Goal: Information Seeking & Learning: Learn about a topic

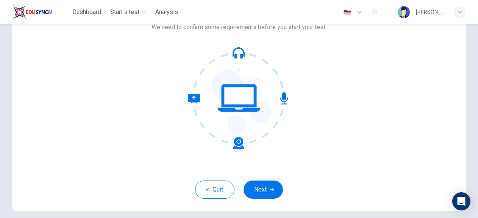
scroll to position [76, 0]
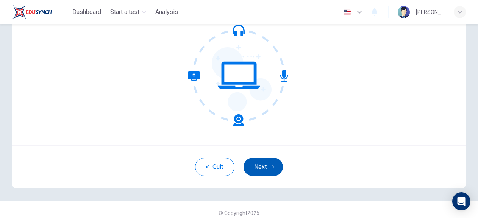
click at [253, 161] on button "Next" at bounding box center [262, 167] width 39 height 18
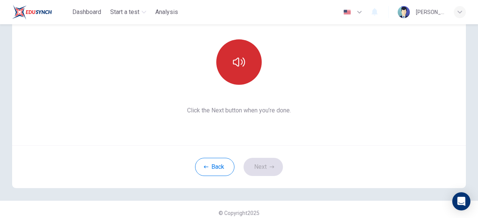
click at [245, 70] on button "button" at bounding box center [238, 61] width 45 height 45
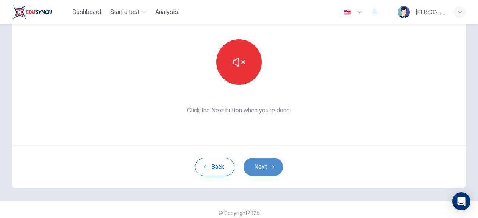
click at [265, 172] on button "Next" at bounding box center [262, 167] width 39 height 18
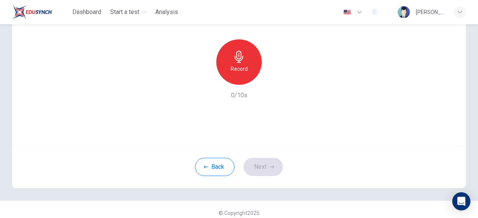
click at [245, 72] on h6 "Record" at bounding box center [239, 68] width 17 height 9
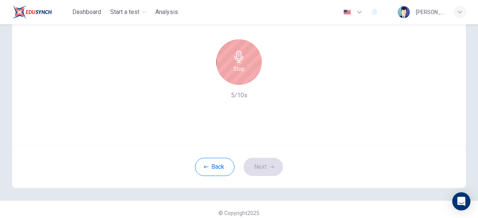
click at [281, 103] on div "Use this screen to make sure your microphone is working. Click the record butto…" at bounding box center [239, 55] width 454 height 182
click at [248, 66] on div "Stop" at bounding box center [238, 61] width 45 height 45
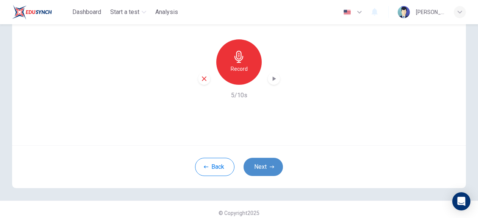
click at [265, 170] on button "Next" at bounding box center [262, 167] width 39 height 18
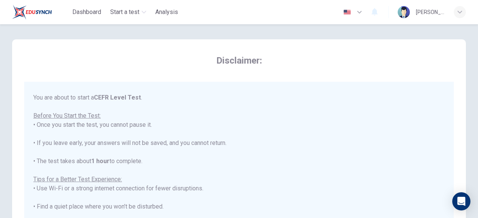
scroll to position [72, 0]
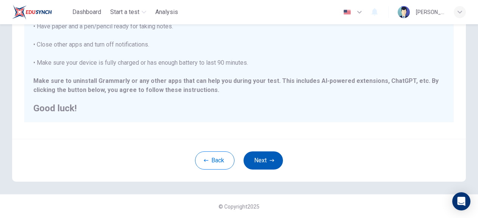
click at [264, 157] on button "Next" at bounding box center [262, 160] width 39 height 18
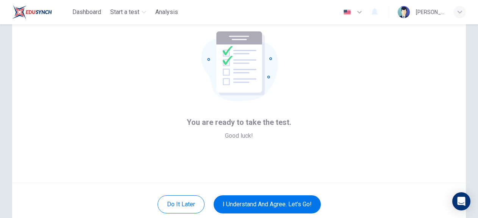
scroll to position [76, 0]
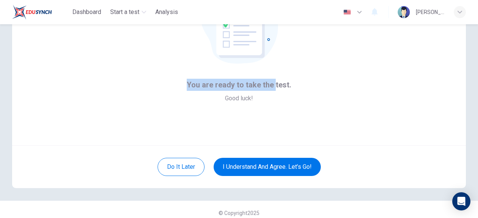
drag, startPoint x: 197, startPoint y: 87, endPoint x: 271, endPoint y: 110, distance: 77.6
click at [272, 110] on div "You are ready to take the test. Good luck!" at bounding box center [239, 55] width 454 height 182
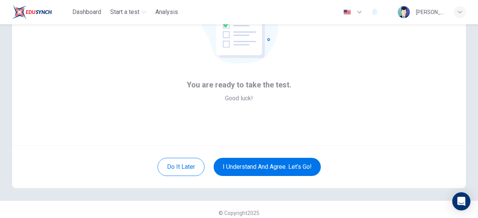
click at [290, 92] on div "You are ready to take the test. Good luck!" at bounding box center [239, 55] width 454 height 182
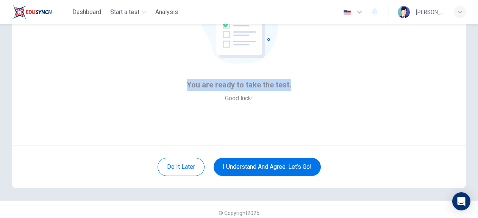
drag, startPoint x: 291, startPoint y: 89, endPoint x: 184, endPoint y: 85, distance: 107.2
click at [184, 85] on div "You are ready to take the test. Good luck!" at bounding box center [239, 55] width 454 height 182
copy span "You are ready to take the test."
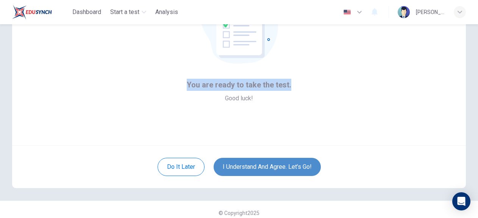
click at [291, 165] on button "I understand and agree. Let’s go!" at bounding box center [267, 167] width 107 height 18
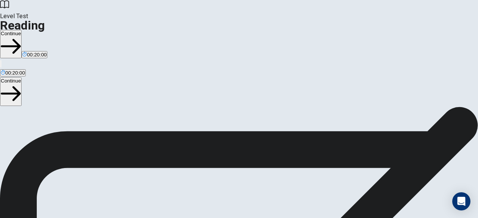
scroll to position [111, 0]
drag, startPoint x: 53, startPoint y: 166, endPoint x: 28, endPoint y: 83, distance: 86.7
click at [27, 83] on span "You will read 1 passage . You have 20 minutes to read and answer questions. Mos…" at bounding box center [87, 91] width 175 height 171
drag, startPoint x: 51, startPoint y: 82, endPoint x: 68, endPoint y: 89, distance: 18.4
click at [68, 89] on span "You will read 1 passage . You have 20 minutes to read and answer questions. Mos…" at bounding box center [87, 91] width 175 height 171
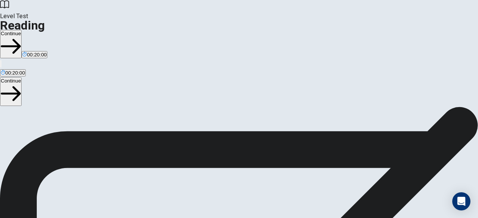
drag, startPoint x: 57, startPoint y: 81, endPoint x: 92, endPoint y: 90, distance: 36.4
click at [92, 90] on span "You will read 1 passage . You have 20 minutes to read and answer questions. Mos…" at bounding box center [87, 91] width 175 height 171
click at [86, 177] on span "You will read 1 passage . You have 20 minutes to read and answer questions. Mos…" at bounding box center [87, 91] width 175 height 171
drag, startPoint x: 86, startPoint y: 190, endPoint x: 46, endPoint y: 180, distance: 41.1
click at [45, 177] on span "You will read 1 passage . You have 20 minutes to read and answer questions. Mos…" at bounding box center [87, 91] width 175 height 171
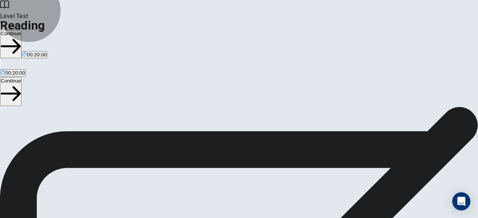
click at [22, 77] on button "Continue" at bounding box center [11, 91] width 22 height 28
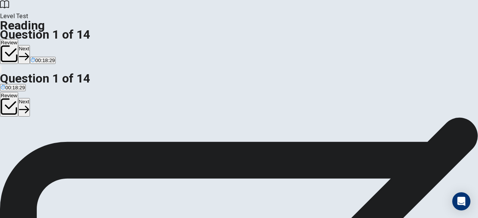
scroll to position [76, 0]
click at [38, 75] on div "B" at bounding box center [53, 73] width 35 height 6
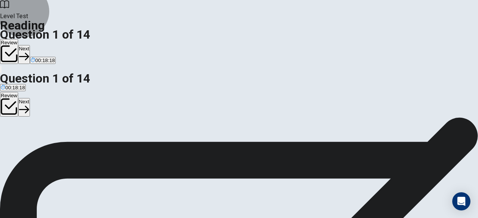
click at [30, 98] on button "Next" at bounding box center [24, 107] width 12 height 19
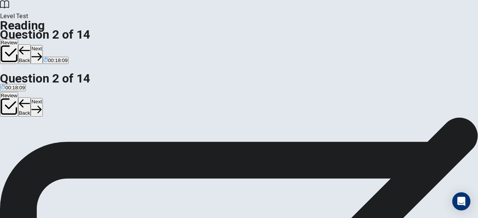
scroll to position [0, 0]
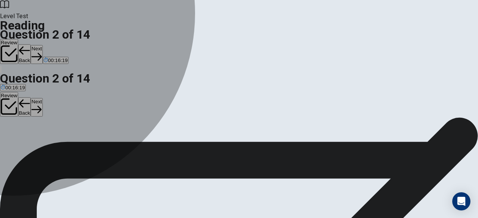
click at [40, 113] on div "B" at bounding box center [41, 111] width 28 height 6
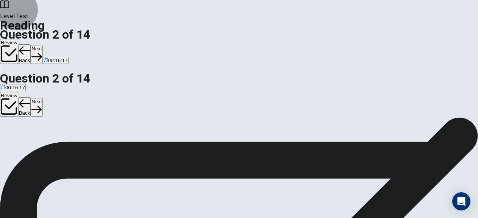
click at [42, 98] on button "Next" at bounding box center [37, 107] width 12 height 19
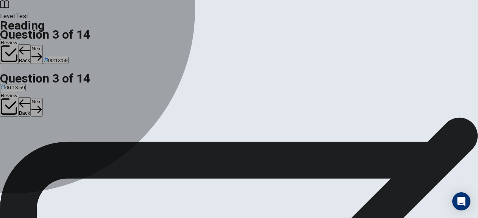
click at [134, 75] on div "C" at bounding box center [163, 73] width 58 height 6
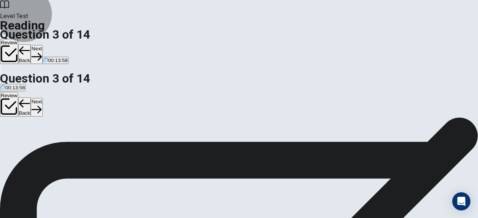
click at [42, 98] on button "Next" at bounding box center [37, 107] width 12 height 19
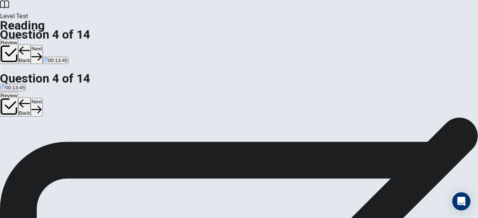
scroll to position [38, 0]
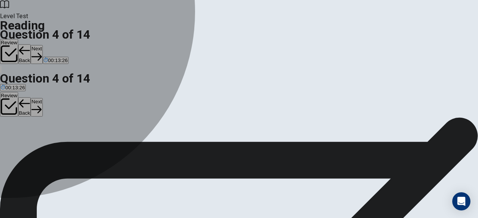
click at [144, 113] on div "B" at bounding box center [219, 111] width 150 height 6
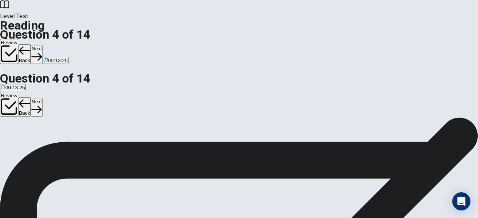
click at [42, 98] on button "Next" at bounding box center [37, 107] width 12 height 19
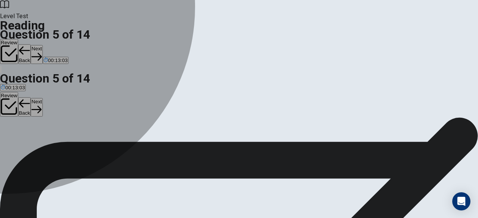
click at [36, 127] on div "D" at bounding box center [60, 124] width 118 height 6
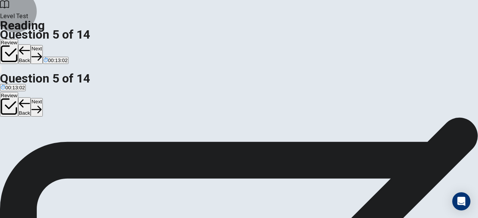
click at [42, 98] on button "Next" at bounding box center [37, 107] width 12 height 19
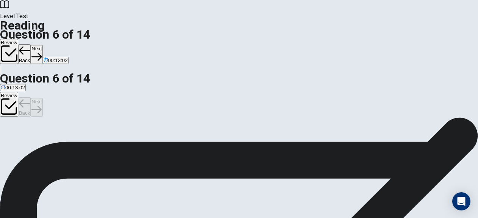
scroll to position [91, 0]
click at [36, 113] on div "B" at bounding box center [26, 111] width 19 height 6
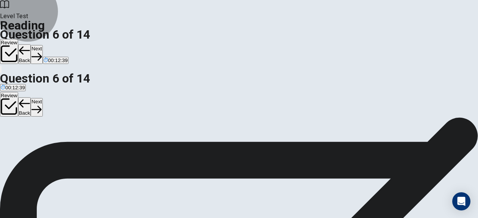
click at [42, 98] on button "Next" at bounding box center [37, 107] width 12 height 19
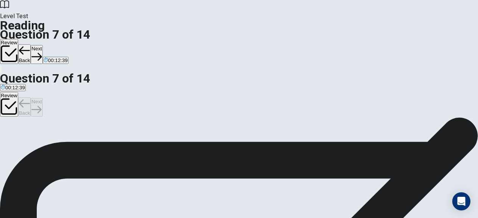
scroll to position [121, 0]
click at [134, 113] on div "C" at bounding box center [167, 111] width 66 height 6
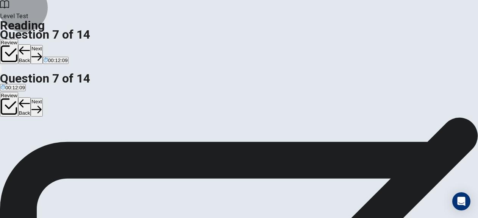
click at [42, 105] on icon "button" at bounding box center [36, 110] width 10 height 10
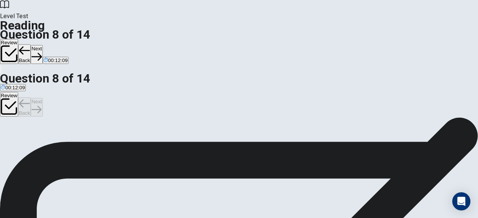
scroll to position [186, 0]
click at [282, 113] on div "C" at bounding box center [361, 111] width 159 height 6
click at [42, 105] on icon "button" at bounding box center [36, 110] width 10 height 10
click at [56, 113] on div "C" at bounding box center [75, 111] width 39 height 6
click at [42, 98] on button "Next" at bounding box center [37, 107] width 12 height 19
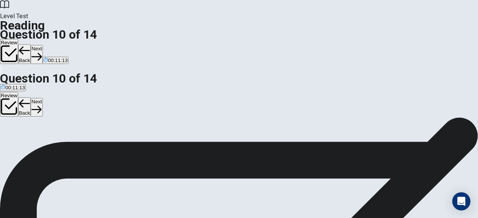
scroll to position [191, 0]
click at [163, 113] on div "B" at bounding box center [252, 111] width 178 height 6
click at [42, 98] on button "Next" at bounding box center [37, 107] width 12 height 19
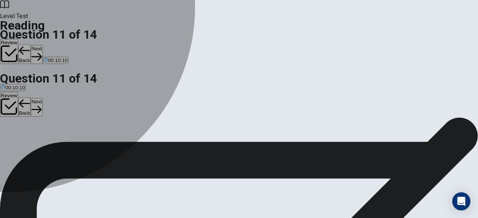
click at [140, 113] on div "D" at bounding box center [147, 111] width 14 height 6
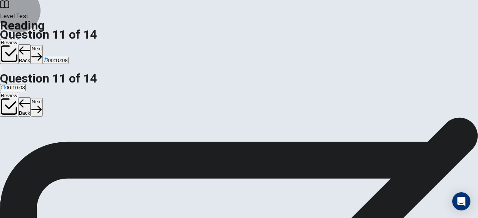
click at [42, 98] on button "Next" at bounding box center [37, 107] width 12 height 19
click at [249, 113] on div "D" at bounding box center [307, 111] width 117 height 6
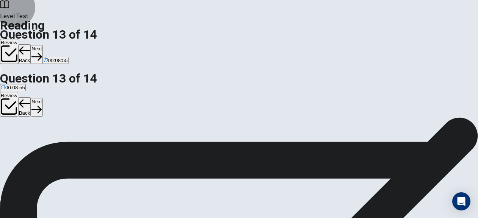
click at [42, 98] on button "Next" at bounding box center [37, 107] width 12 height 19
click at [23, 136] on button "View Text" at bounding box center [11, 151] width 23 height 30
click at [34, 136] on button "View Question" at bounding box center [17, 156] width 34 height 41
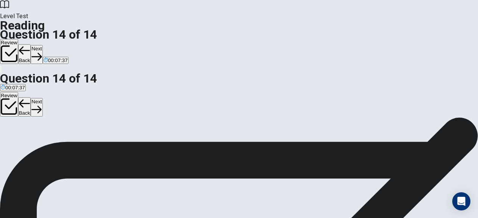
scroll to position [177, 0]
drag, startPoint x: 72, startPoint y: 187, endPoint x: 190, endPoint y: 100, distance: 146.8
click at [42, 98] on button "Next" at bounding box center [37, 107] width 12 height 19
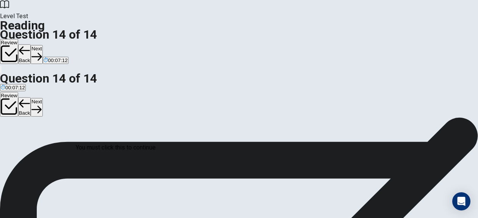
scroll to position [64, 0]
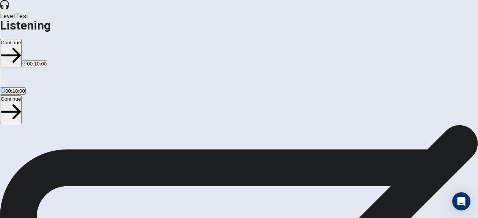
scroll to position [0, 0]
click at [22, 95] on button "Continue" at bounding box center [11, 109] width 22 height 28
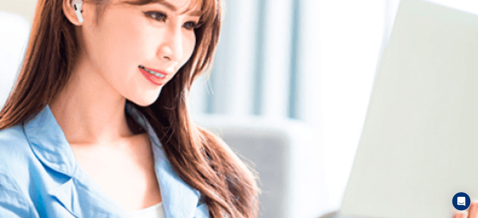
scroll to position [0, 0]
click at [292, 118] on div "Listen to this clip about Preparing for a Client Workshop, then answer the ques…" at bounding box center [239, 125] width 478 height 18
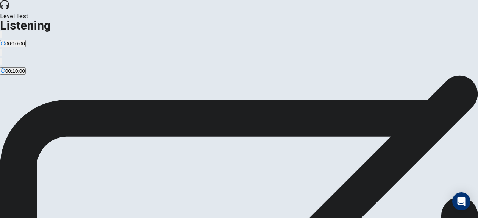
scroll to position [45, 0]
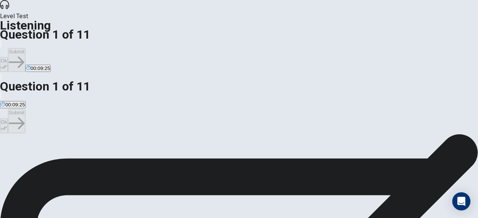
click at [2, 92] on button "button" at bounding box center [1, 95] width 2 height 7
click at [54, 116] on button "A A team-building activity." at bounding box center [27, 113] width 54 height 13
click at [8, 119] on button "Ok" at bounding box center [4, 126] width 8 height 15
click at [25, 109] on button "Submit" at bounding box center [16, 121] width 17 height 24
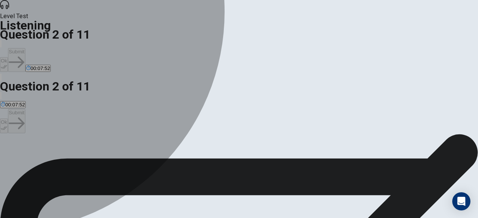
click at [130, 113] on div "B" at bounding box center [113, 111] width 89 height 6
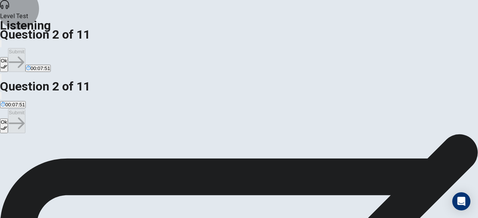
click at [7, 125] on icon "button" at bounding box center [4, 128] width 6 height 6
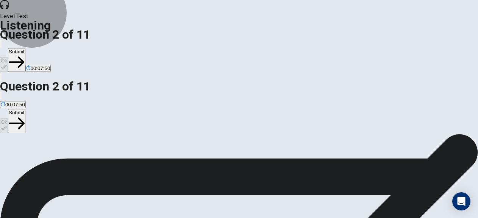
click at [25, 109] on button "Submit" at bounding box center [16, 121] width 17 height 24
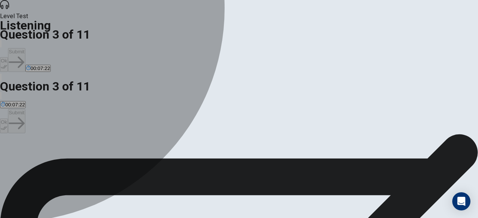
click at [136, 113] on div "B" at bounding box center [109, 111] width 73 height 6
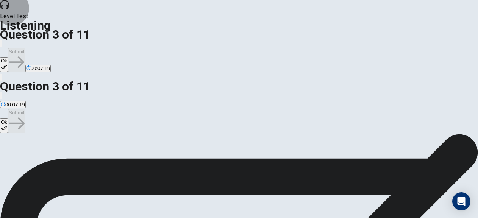
click at [8, 119] on button "Ok" at bounding box center [4, 126] width 8 height 15
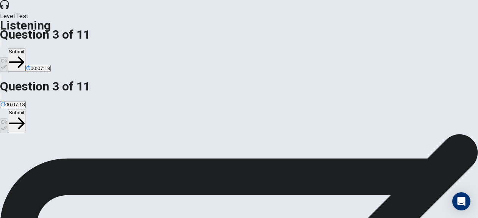
click at [25, 109] on button "Submit" at bounding box center [16, 121] width 17 height 24
click at [127, 113] on div "B" at bounding box center [93, 111] width 67 height 6
click at [8, 119] on button "Ok" at bounding box center [4, 126] width 8 height 15
click at [25, 109] on button "Submit" at bounding box center [16, 121] width 17 height 24
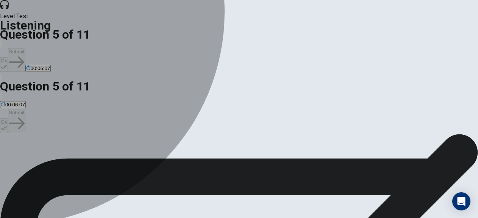
click at [137, 113] on div "C" at bounding box center [116, 111] width 69 height 6
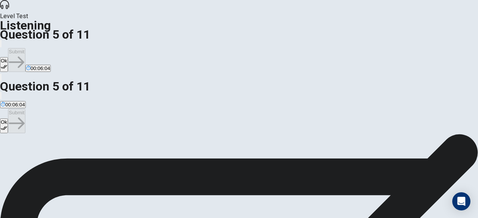
click at [8, 119] on button "Ok" at bounding box center [4, 126] width 8 height 15
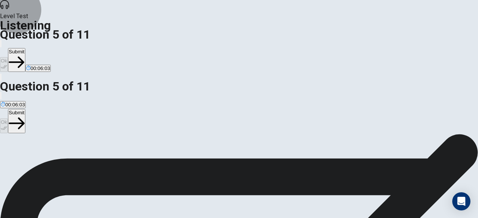
click at [25, 109] on button "Submit" at bounding box center [16, 121] width 17 height 24
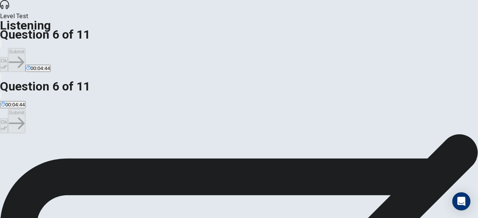
click at [231, 113] on div "D" at bounding box center [288, 111] width 114 height 6
click at [8, 119] on button "Ok" at bounding box center [4, 126] width 8 height 15
click at [25, 109] on button "Submit" at bounding box center [16, 121] width 17 height 24
click at [103, 113] on div "B" at bounding box center [87, 111] width 31 height 6
click at [8, 119] on button "Ok" at bounding box center [4, 126] width 8 height 15
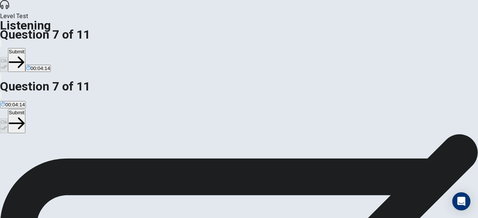
click at [25, 109] on button "Submit" at bounding box center [16, 121] width 17 height 24
click at [267, 113] on div "D" at bounding box center [305, 111] width 76 height 6
click at [8, 119] on button "Ok" at bounding box center [4, 126] width 8 height 15
click at [25, 109] on button "Submit" at bounding box center [16, 121] width 17 height 24
click at [175, 113] on div "C" at bounding box center [208, 111] width 67 height 6
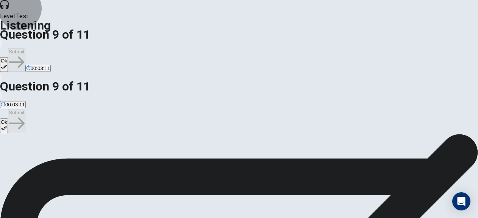
click at [7, 125] on icon "button" at bounding box center [4, 128] width 6 height 6
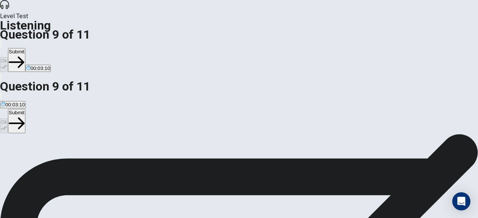
click at [25, 109] on button "Submit" at bounding box center [16, 121] width 17 height 24
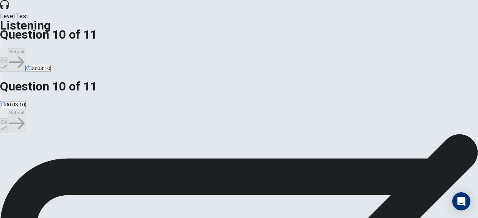
scroll to position [38, 0]
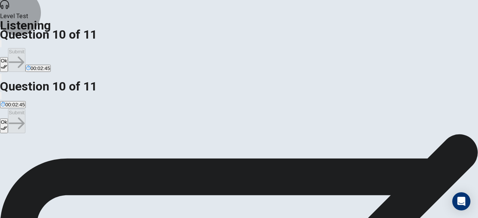
click at [8, 119] on button "Ok" at bounding box center [4, 126] width 8 height 15
click at [25, 109] on button "Submit" at bounding box center [16, 121] width 17 height 24
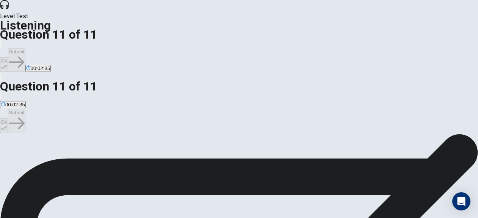
click at [69, 121] on div "A" at bounding box center [35, 118] width 69 height 6
click at [8, 119] on button "Ok" at bounding box center [4, 126] width 8 height 15
click at [25, 109] on button "Submit" at bounding box center [16, 121] width 17 height 24
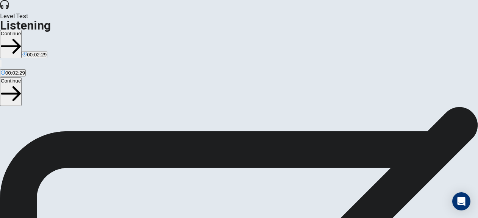
scroll to position [148, 0]
click at [22, 77] on button "Continue" at bounding box center [11, 91] width 22 height 28
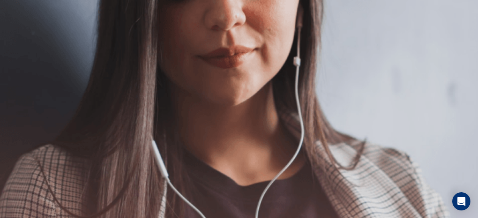
scroll to position [38, 0]
drag, startPoint x: 96, startPoint y: 98, endPoint x: 163, endPoint y: 102, distance: 67.1
click at [164, 102] on span "There are 3 questions in this section. For each question, you will have 15 seco…" at bounding box center [128, 146] width 257 height 116
click at [22, 86] on button "Continue" at bounding box center [11, 100] width 22 height 28
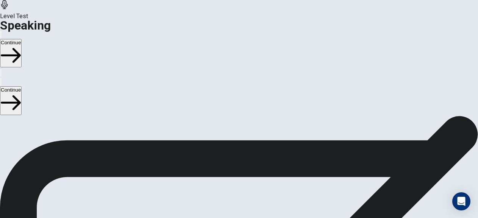
scroll to position [33, 0]
click at [21, 93] on icon "button" at bounding box center [11, 103] width 20 height 20
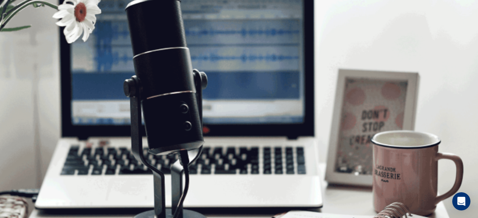
scroll to position [0, 0]
click at [22, 86] on button "Continue" at bounding box center [11, 100] width 22 height 28
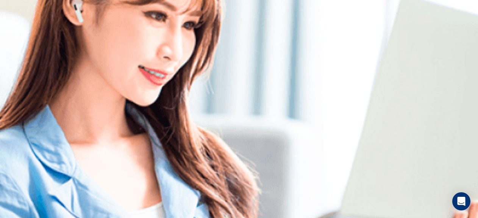
scroll to position [159, 0]
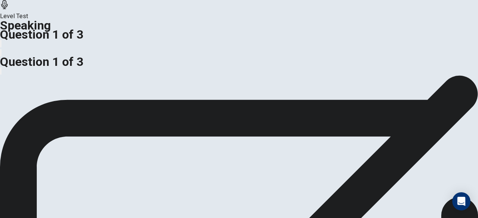
click at [293, 51] on div at bounding box center [239, 51] width 478 height 0
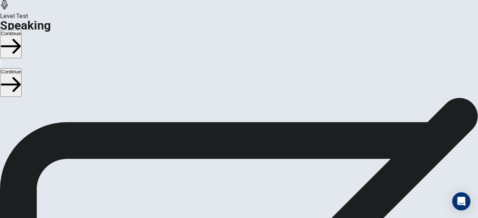
scroll to position [76, 0]
click at [22, 68] on button "Continue" at bounding box center [11, 82] width 22 height 28
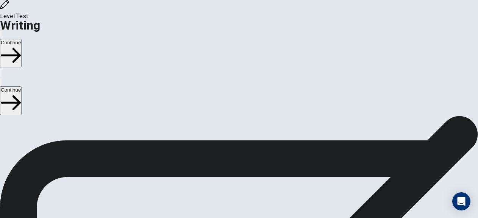
scroll to position [38, 0]
click at [22, 86] on button "Continue" at bounding box center [11, 100] width 22 height 28
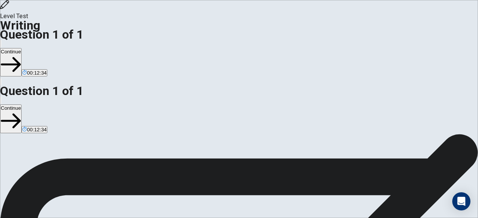
type textarea "In my opinion, it is better and more effective to have performance-basec compen…"
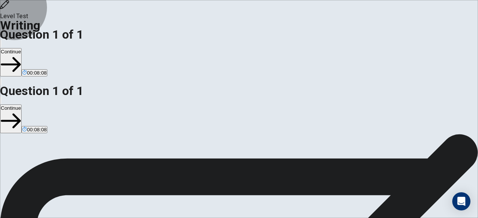
click at [22, 105] on button "Continue" at bounding box center [11, 119] width 22 height 28
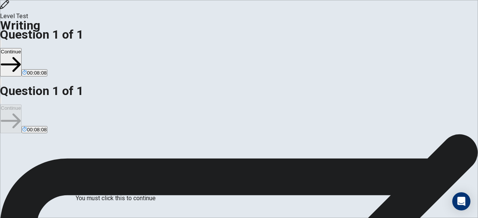
scroll to position [64, 0]
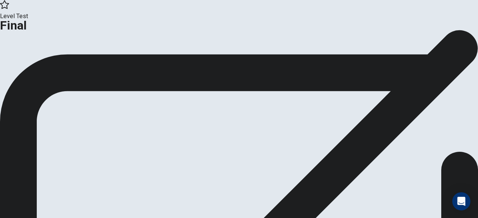
click at [61, 66] on icon "button" at bounding box center [57, 62] width 8 height 8
